Goal: Task Accomplishment & Management: Manage account settings

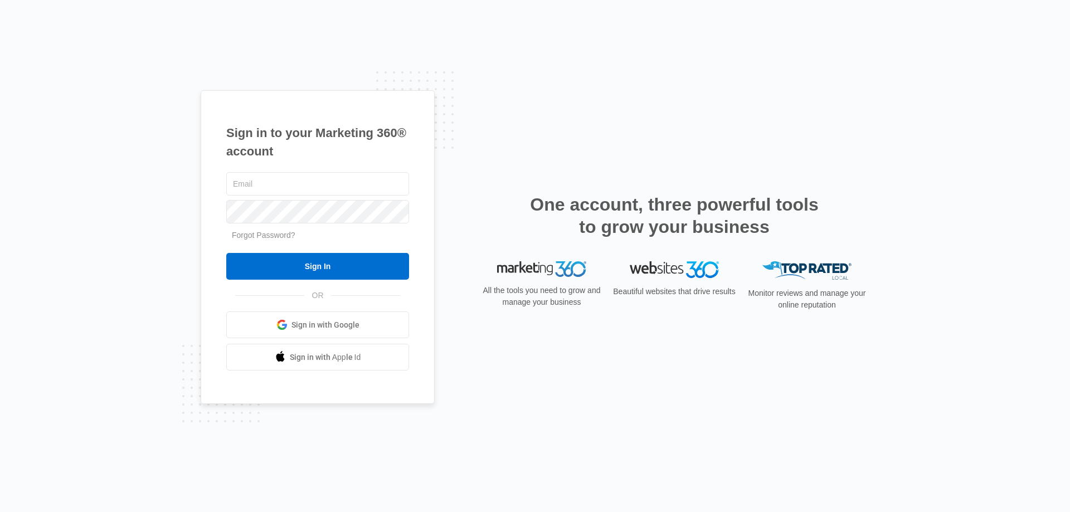
type input "[EMAIL_ADDRESS][DOMAIN_NAME]"
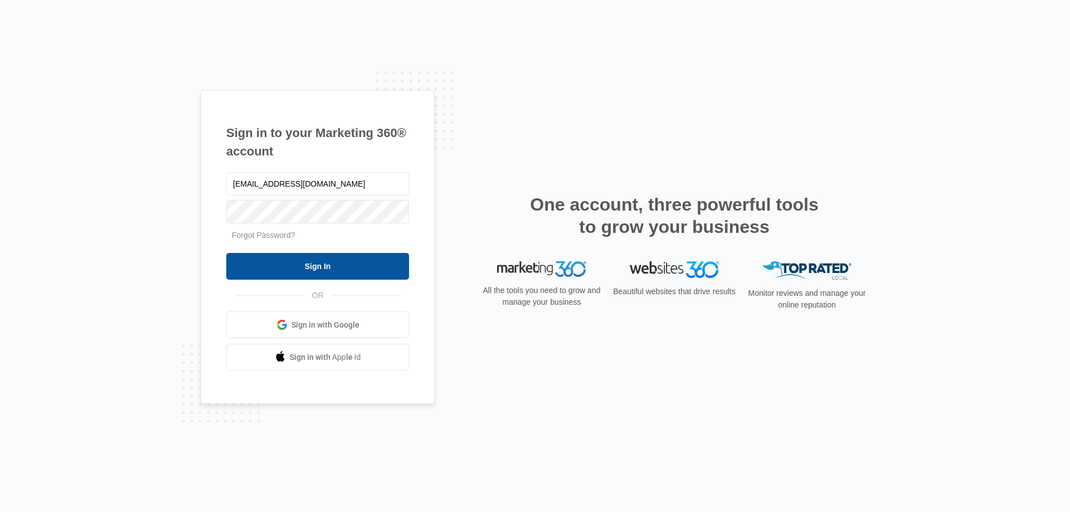
click at [314, 269] on input "Sign In" at bounding box center [317, 266] width 183 height 27
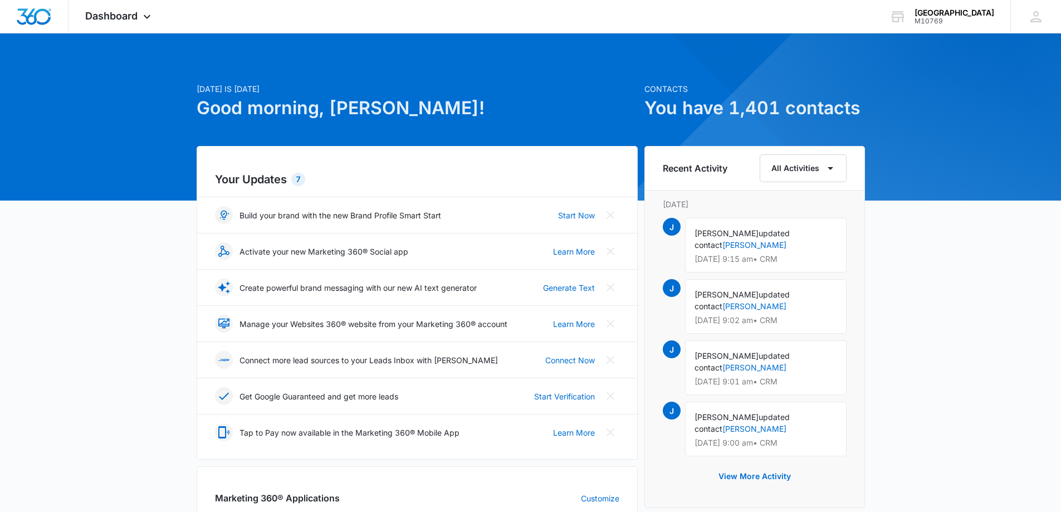
click at [914, 262] on div "Today is Tuesday, September 9th Good morning, jared! Contacts You have 1,401 co…" at bounding box center [530, 518] width 1061 height 943
click at [910, 270] on div "Today is Tuesday, September 9th Good morning, jared! Contacts You have 1,401 co…" at bounding box center [530, 518] width 1061 height 943
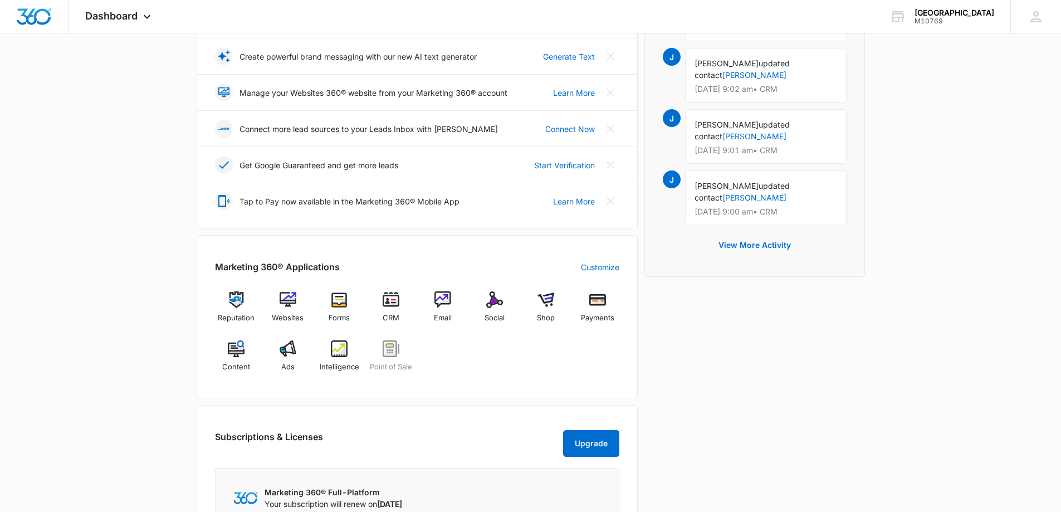
scroll to position [279, 0]
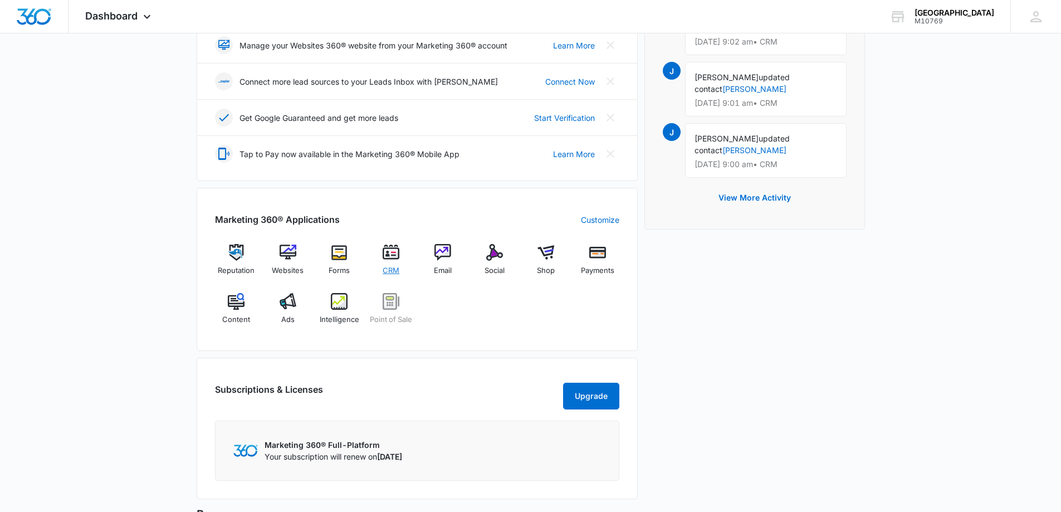
click at [391, 249] on img at bounding box center [391, 252] width 17 height 17
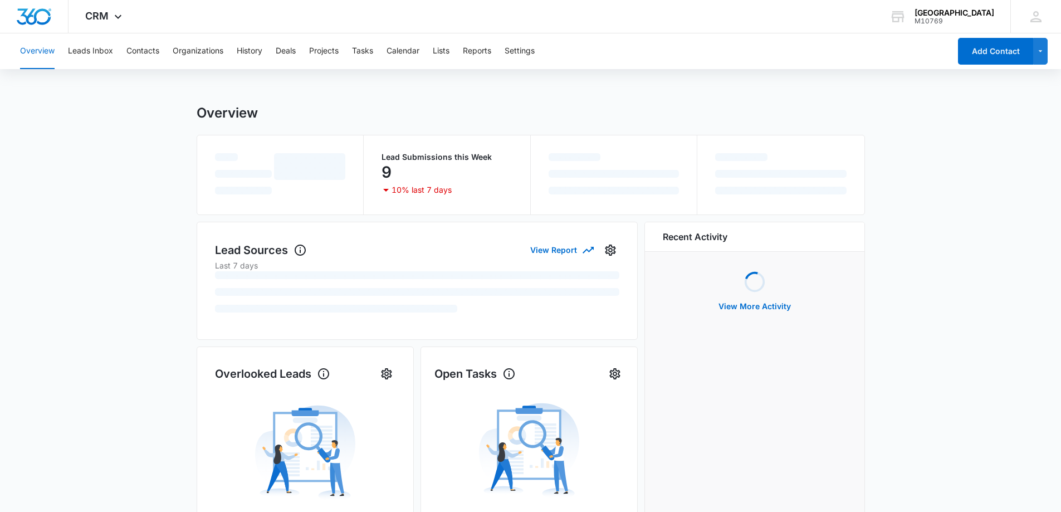
click at [94, 225] on main "Overview Lead Submissions this Week 9 10% last 7 days Lead Sources View Report …" at bounding box center [530, 469] width 1061 height 728
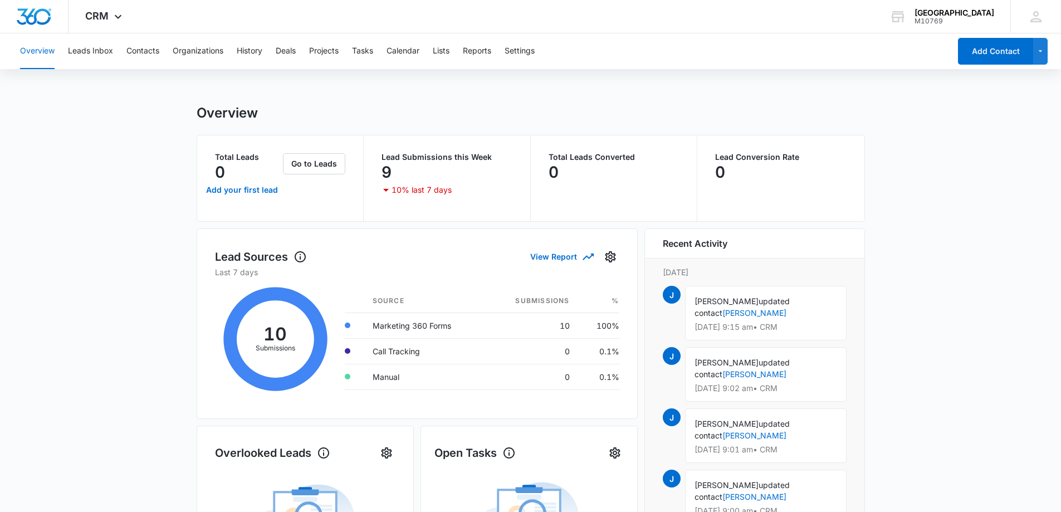
click at [383, 173] on p "9" at bounding box center [387, 172] width 10 height 18
click at [412, 187] on p "10% last 7 days" at bounding box center [422, 190] width 60 height 8
click at [333, 162] on button "Go to Leads" at bounding box center [314, 163] width 62 height 21
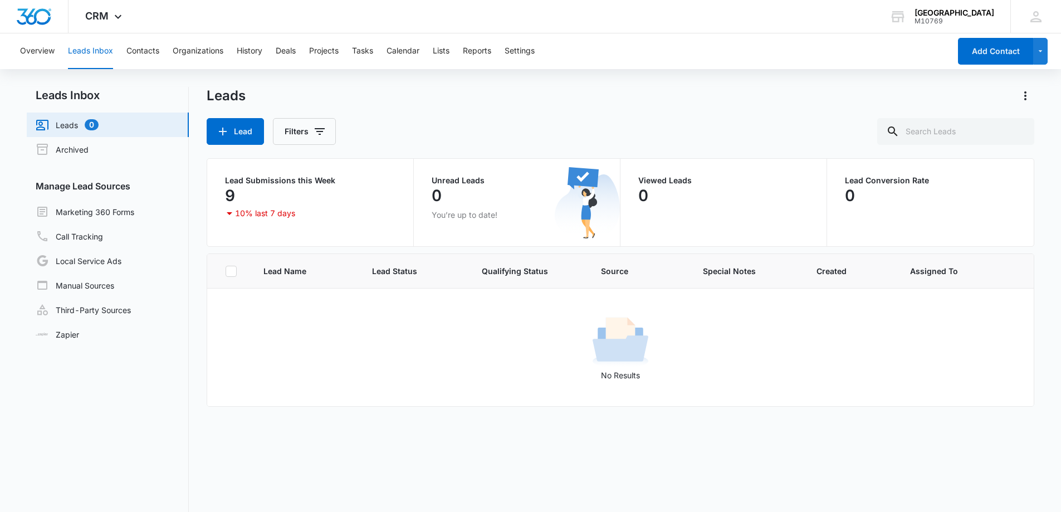
click at [475, 104] on div "Leads" at bounding box center [621, 96] width 828 height 18
click at [89, 147] on link "Archived" at bounding box center [62, 149] width 53 height 13
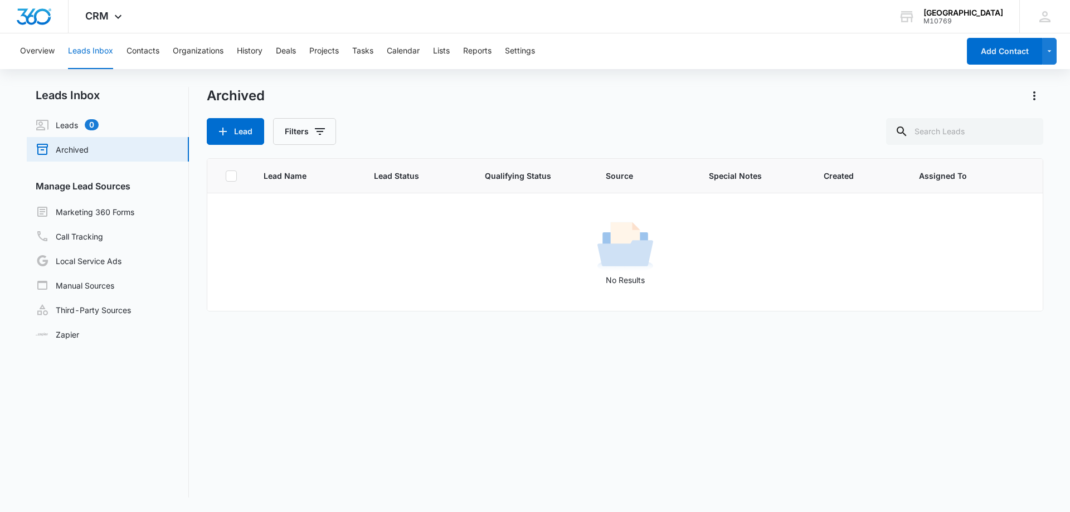
click at [452, 97] on div "Archived" at bounding box center [625, 96] width 836 height 18
click at [83, 122] on link "Leads 0" at bounding box center [67, 124] width 63 height 13
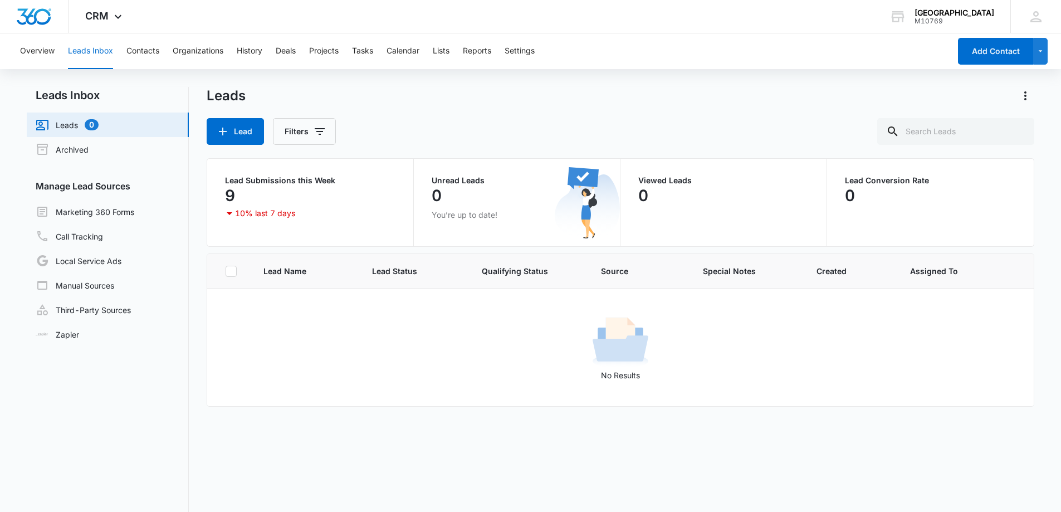
click at [532, 115] on div "Leads Lead Filters" at bounding box center [621, 116] width 828 height 58
click at [440, 107] on div "Leads Lead Filters" at bounding box center [621, 116] width 828 height 58
click at [232, 198] on p "9" at bounding box center [230, 196] width 10 height 18
click at [306, 134] on button "Filters" at bounding box center [304, 131] width 63 height 27
click at [367, 169] on div "Assigned To" at bounding box center [351, 172] width 128 height 18
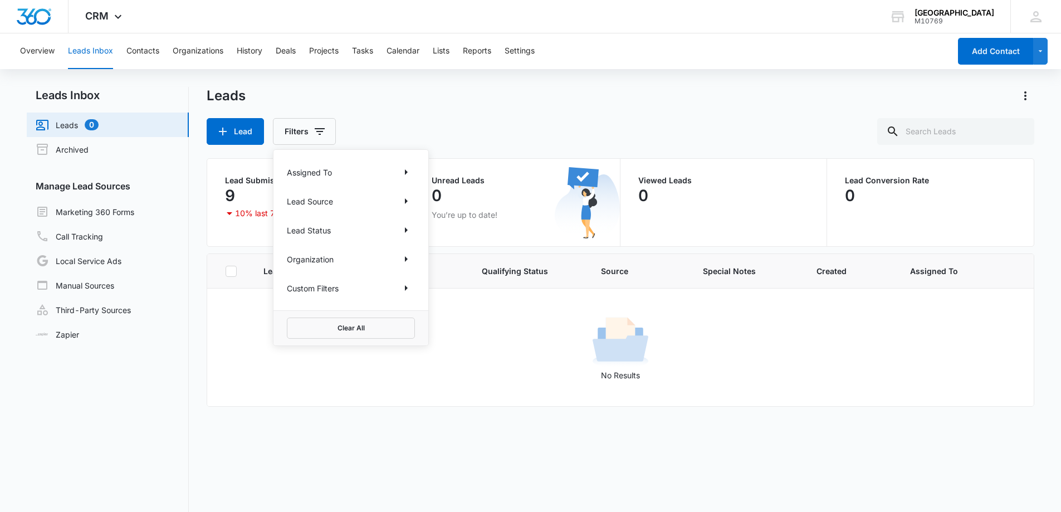
click at [486, 131] on div "Lead Filters Assigned To Lead Source Lead Status Organization Custom Filters Cl…" at bounding box center [621, 131] width 828 height 27
click at [133, 211] on link "Marketing 360 Forms" at bounding box center [85, 211] width 99 height 13
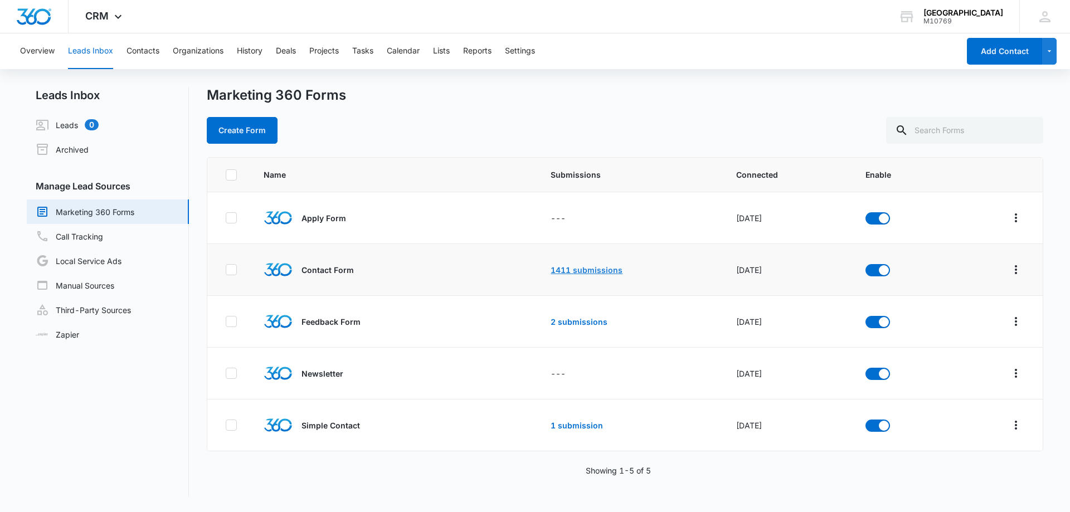
click at [584, 270] on link "1411 submissions" at bounding box center [586, 269] width 72 height 9
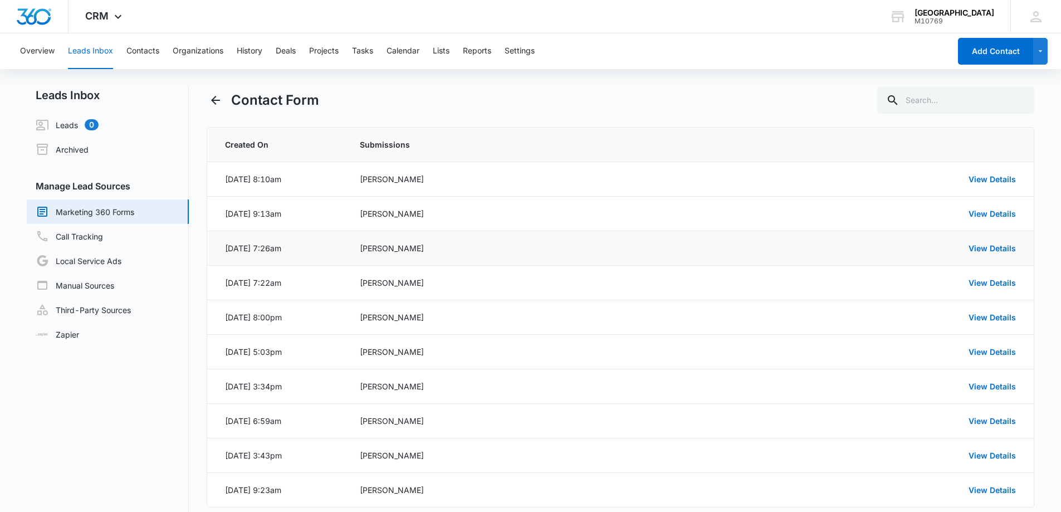
scroll to position [57, 0]
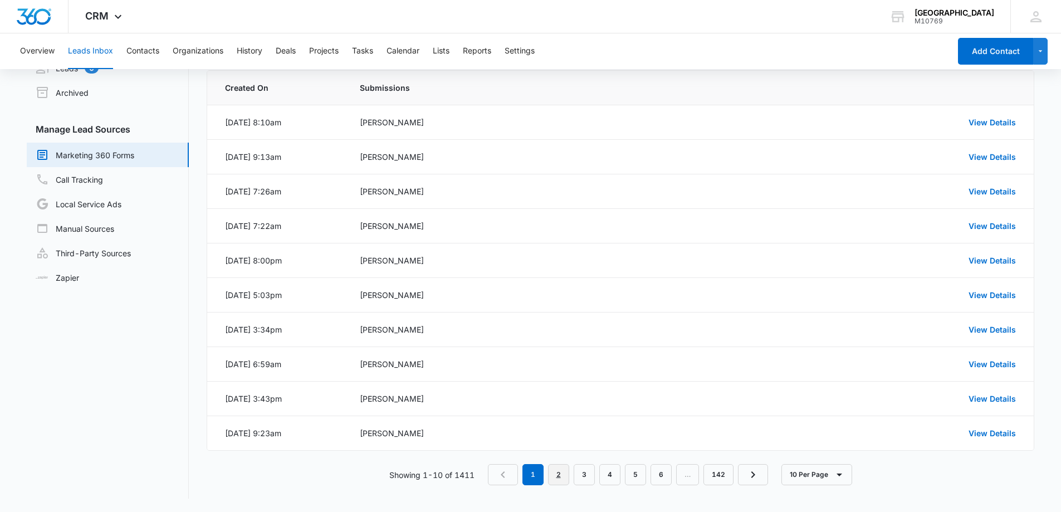
click at [559, 475] on link "2" at bounding box center [558, 474] width 21 height 21
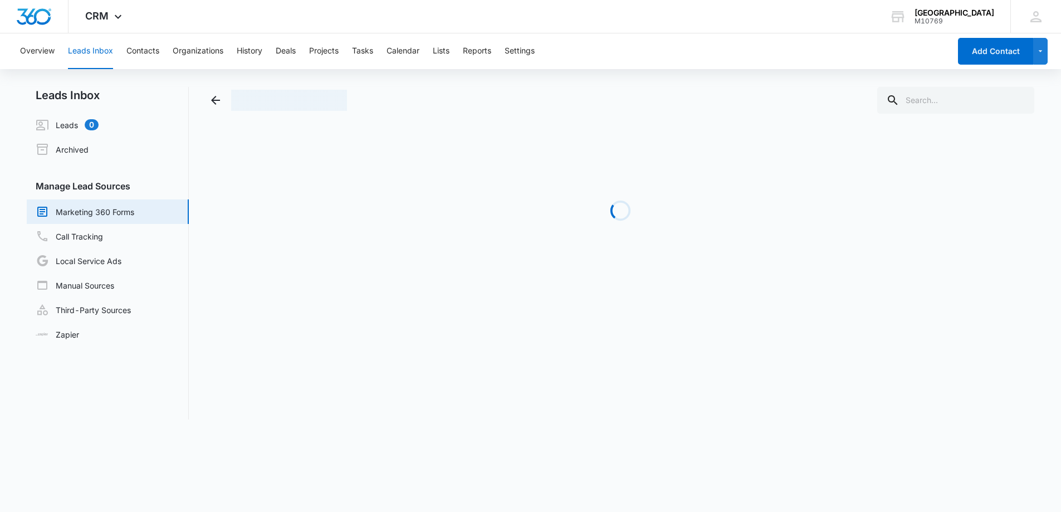
scroll to position [0, 0]
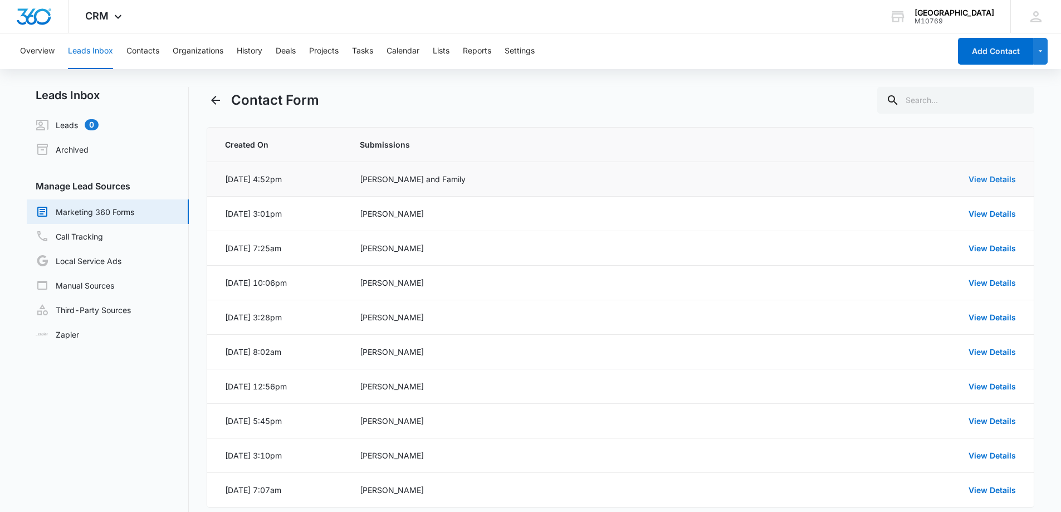
click at [996, 177] on link "View Details" at bounding box center [992, 178] width 47 height 9
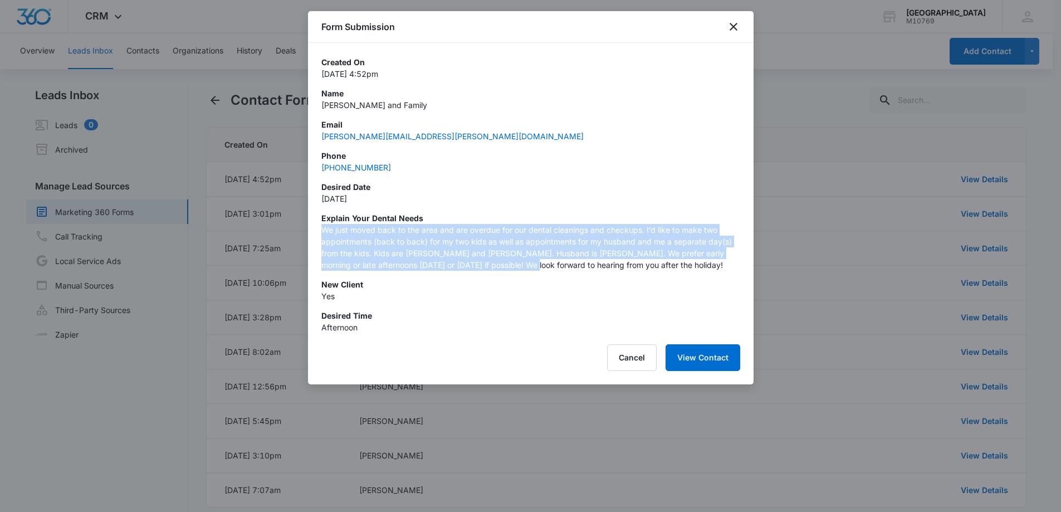
drag, startPoint x: 492, startPoint y: 260, endPoint x: 487, endPoint y: 219, distance: 40.9
click at [487, 219] on div "Explain your dental needs We just moved back to the area and are overdue for ou…" at bounding box center [530, 241] width 419 height 58
click at [487, 219] on p "Explain your dental needs" at bounding box center [530, 218] width 419 height 12
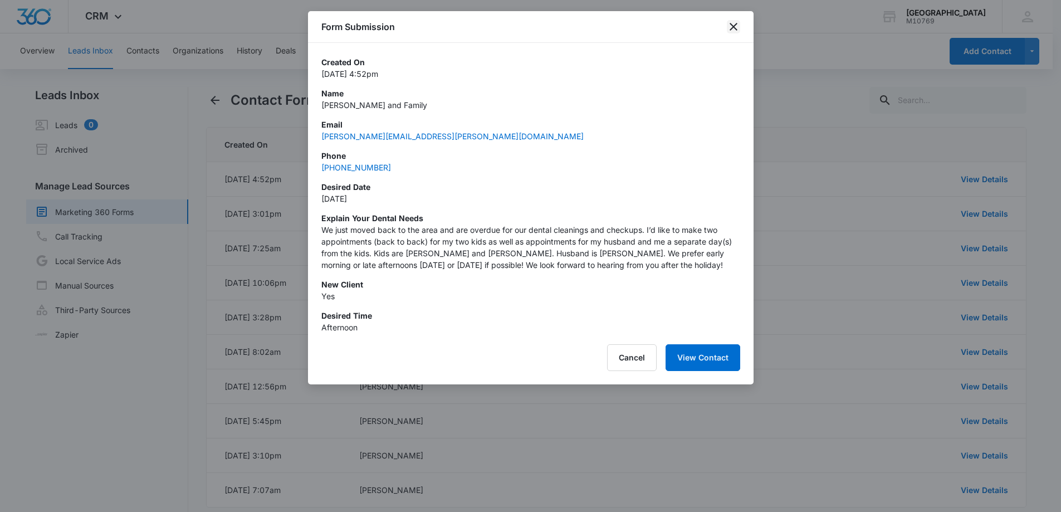
click at [734, 33] on icon "close" at bounding box center [733, 26] width 13 height 13
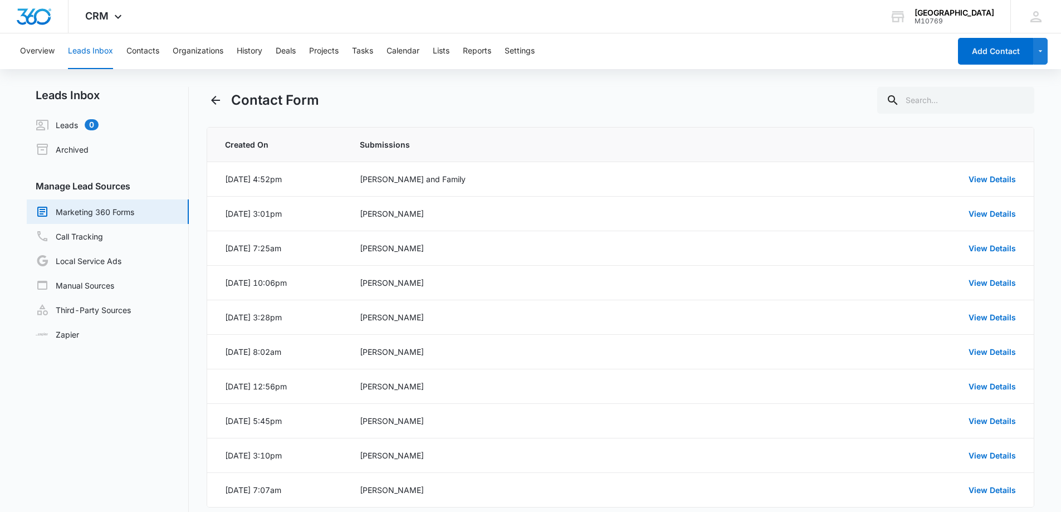
click at [605, 140] on span "Submissions" at bounding box center [562, 145] width 405 height 12
click at [471, 119] on div "Contact Form Created On Submissions Aug 29, 2025 at 4:52pm Stephanie Frizzo and…" at bounding box center [621, 321] width 828 height 469
click at [152, 52] on button "Contacts" at bounding box center [142, 51] width 33 height 36
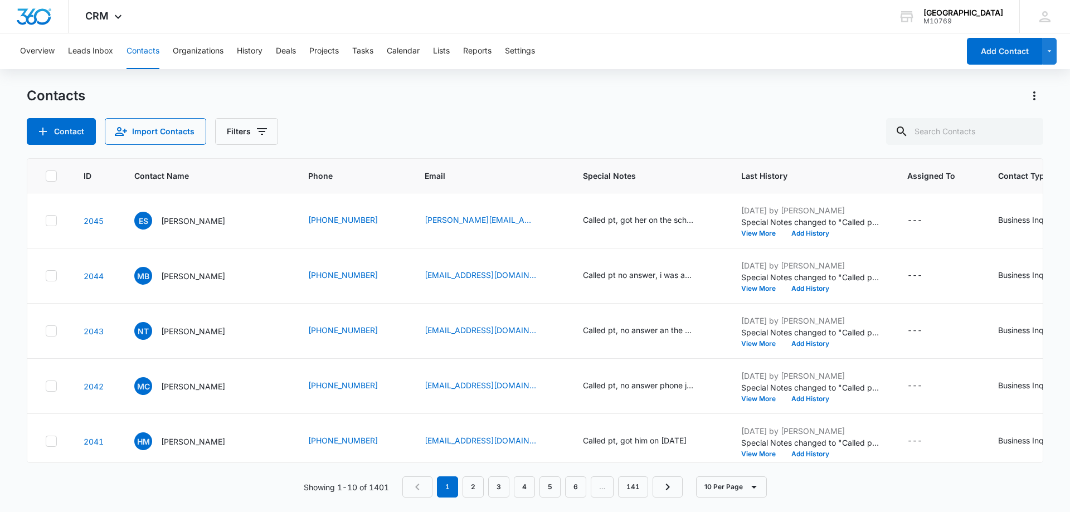
click at [450, 108] on div "Contacts Contact Import Contacts Filters" at bounding box center [535, 116] width 1016 height 58
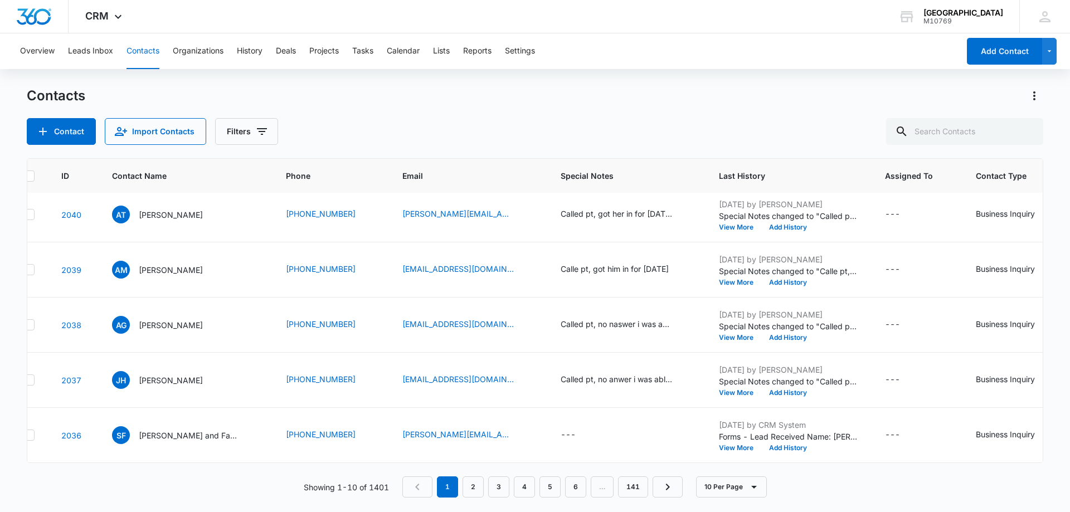
scroll to position [290, 22]
click at [477, 486] on link "2" at bounding box center [472, 486] width 21 height 21
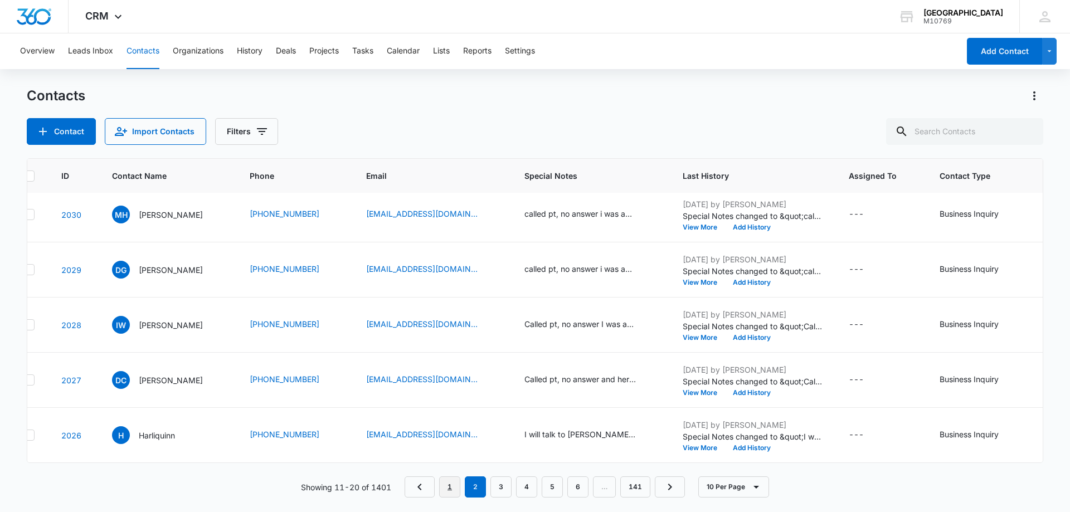
drag, startPoint x: 447, startPoint y: 489, endPoint x: 449, endPoint y: 474, distance: 15.7
click at [448, 489] on link "1" at bounding box center [449, 486] width 21 height 21
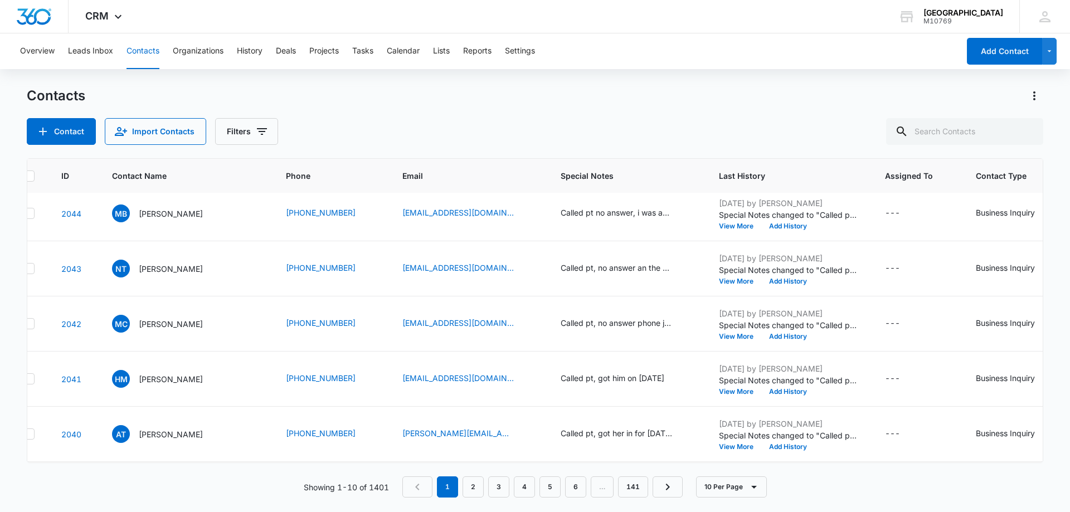
scroll to position [0, 22]
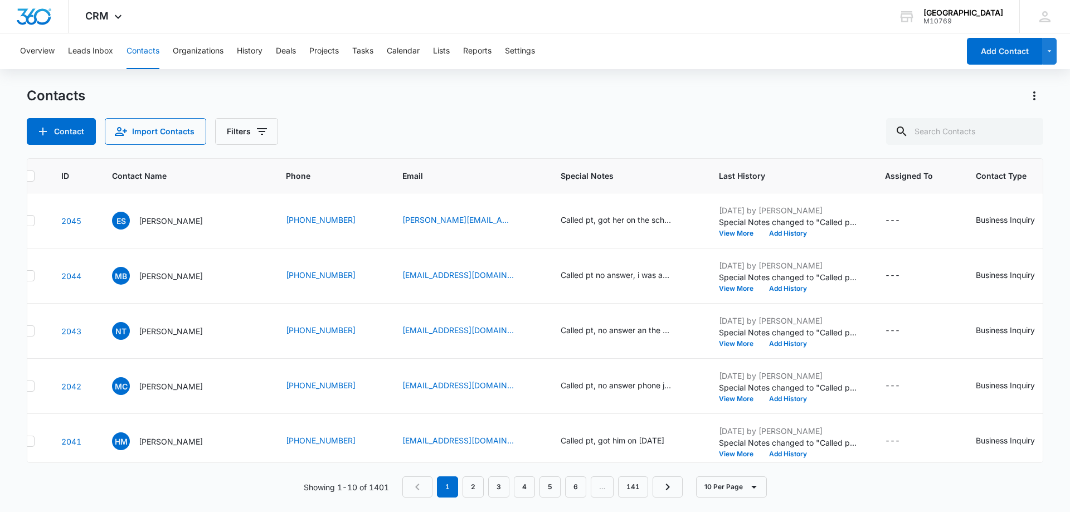
click at [458, 125] on div "Contact Import Contacts Filters" at bounding box center [535, 131] width 1016 height 27
